Goal: Task Accomplishment & Management: Manage account settings

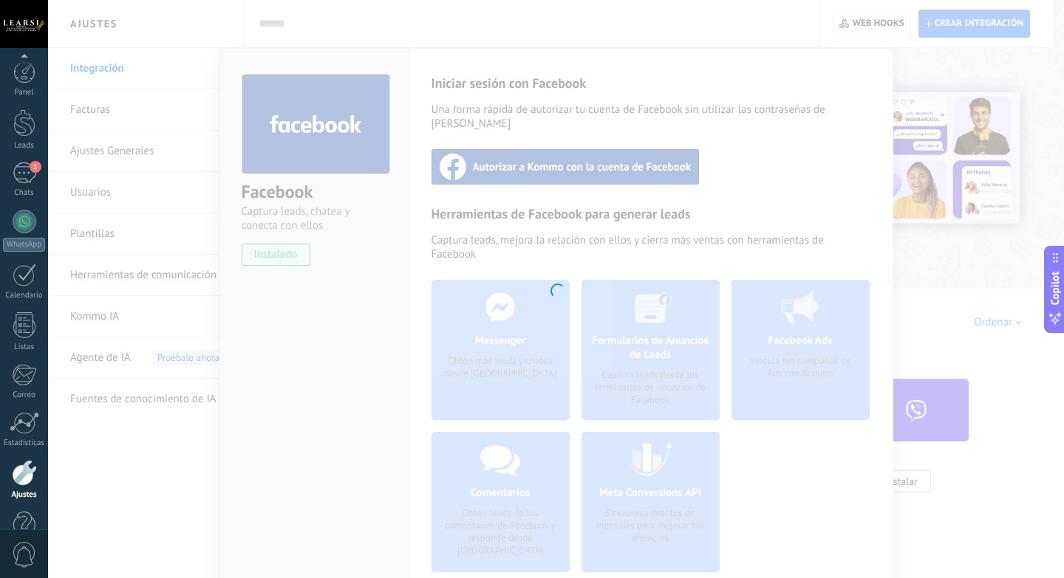
scroll to position [250, 0]
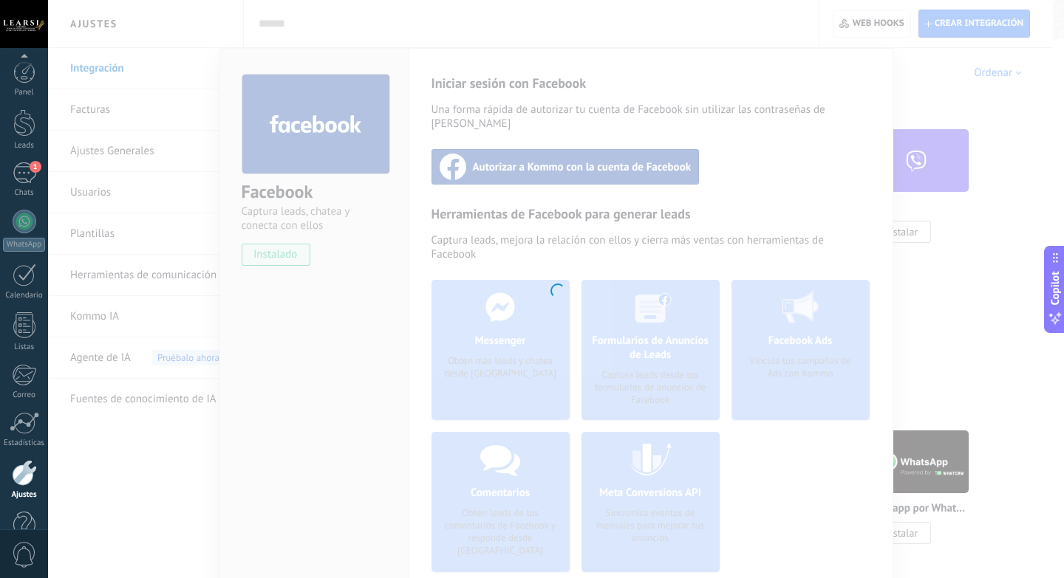
click at [365, 35] on div at bounding box center [556, 289] width 1016 height 578
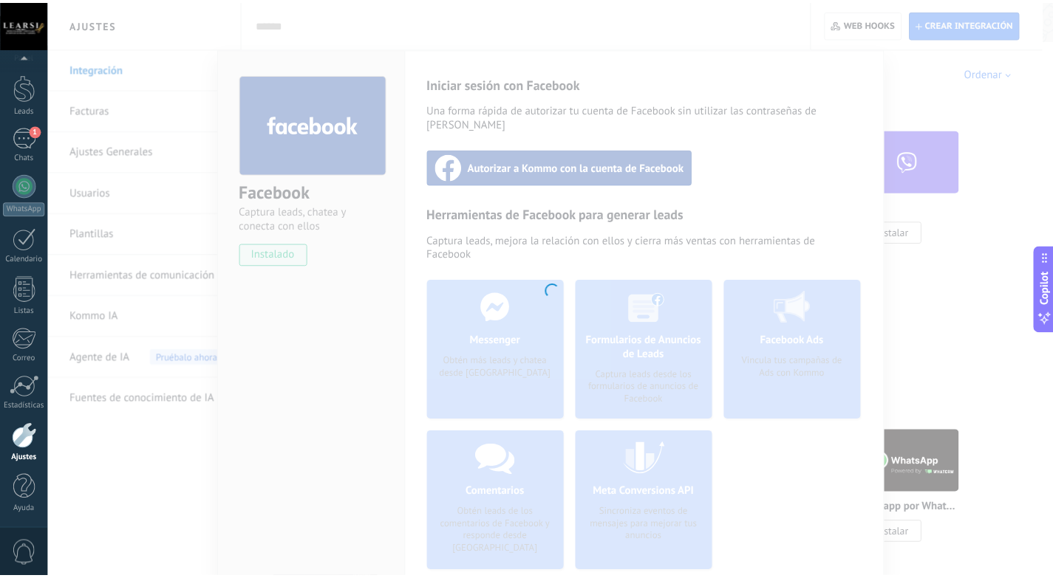
scroll to position [0, 0]
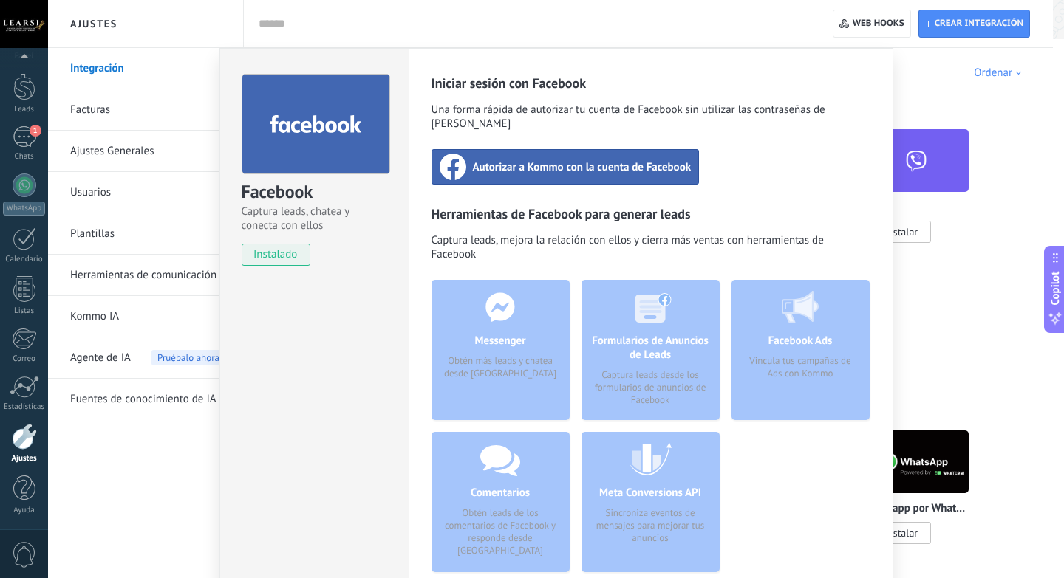
click at [99, 110] on div "Facebook Captura leads, chatea y conecta con ellos instalado Desinstalar Inicia…" at bounding box center [556, 289] width 1016 height 578
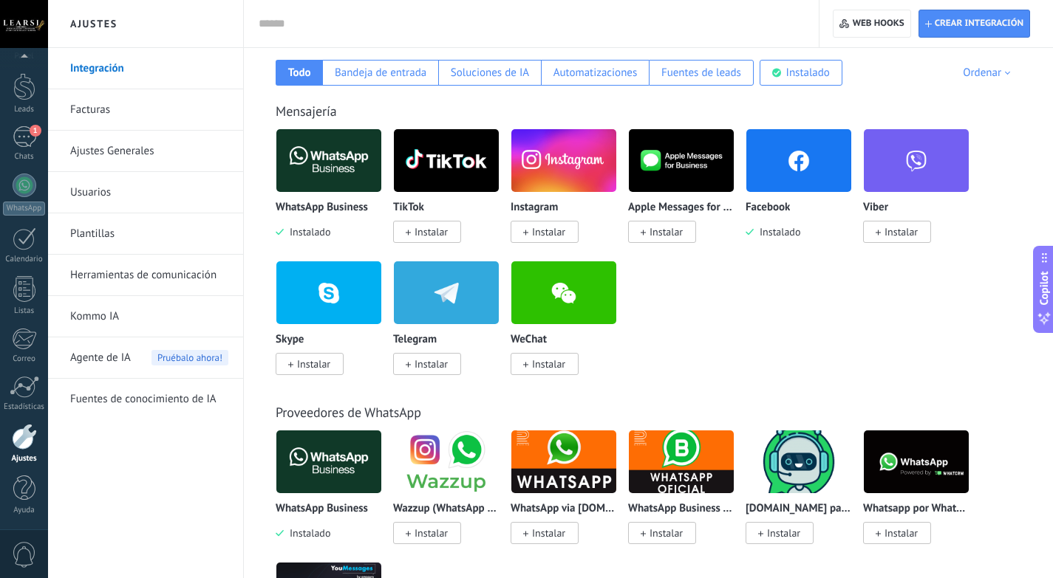
click at [95, 146] on link "Ajustes Generales" at bounding box center [149, 151] width 158 height 41
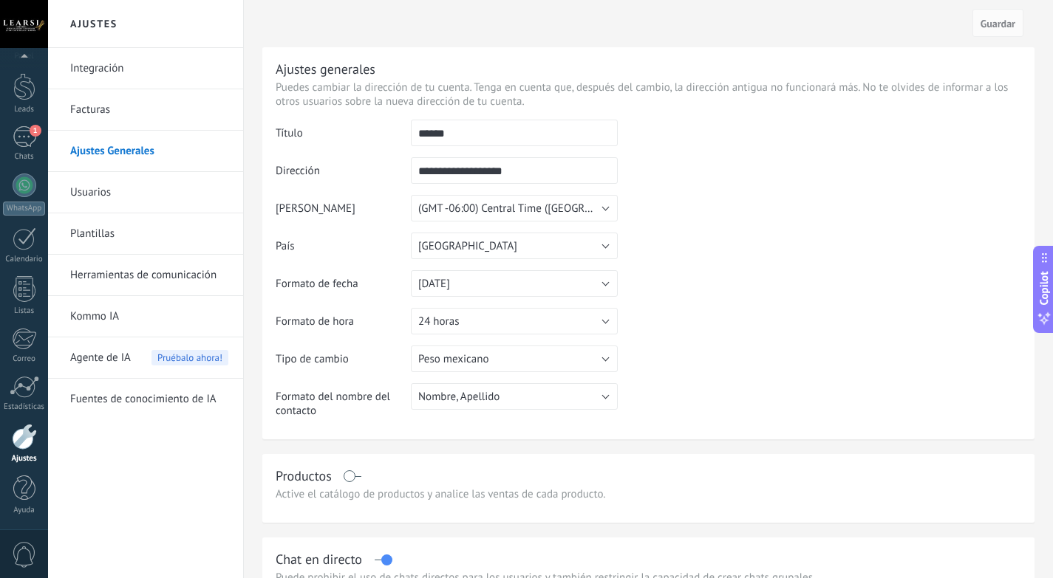
click at [116, 74] on link "Integración" at bounding box center [149, 68] width 158 height 41
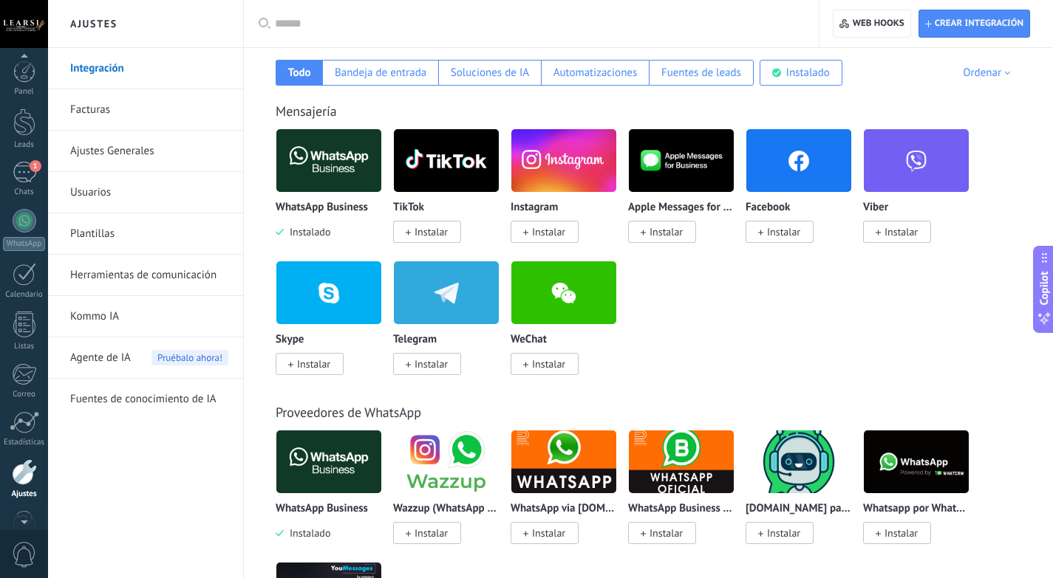
scroll to position [36, 0]
